Goal: Find specific page/section: Find specific page/section

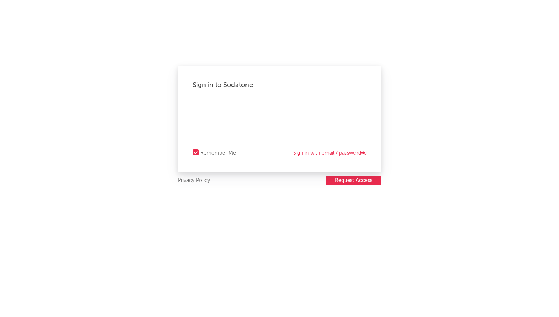
click at [286, 118] on html "Sign in to Sodatone Remember Me Sign in with email / password Privacy Policy Re…" at bounding box center [279, 158] width 559 height 317
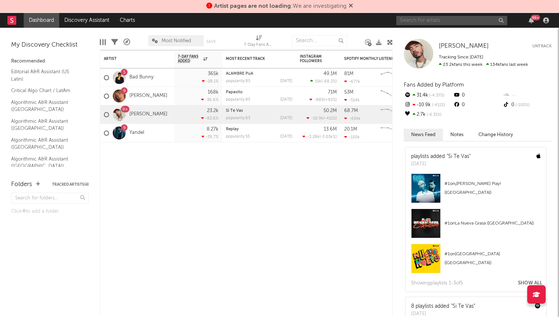
click at [411, 20] on input "text" at bounding box center [451, 20] width 111 height 9
type input "soleao [PERSON_NAME]"
click at [315, 217] on div "Artist Notifications 7-Day Fans Added WoW % Change Most Recent Track Popularity…" at bounding box center [246, 183] width 293 height 267
